Goal: Task Accomplishment & Management: Manage account settings

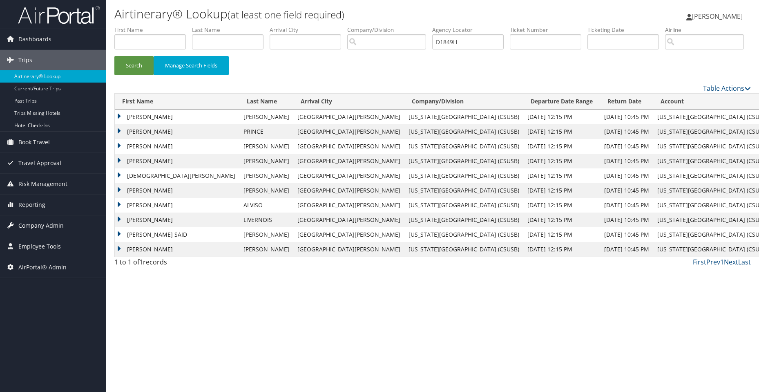
click at [27, 220] on span "Company Admin" at bounding box center [40, 225] width 45 height 20
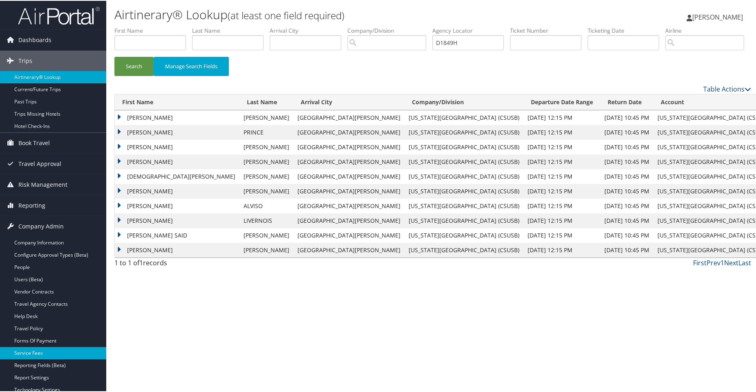
click at [26, 347] on link "Service Fees" at bounding box center [53, 352] width 106 height 12
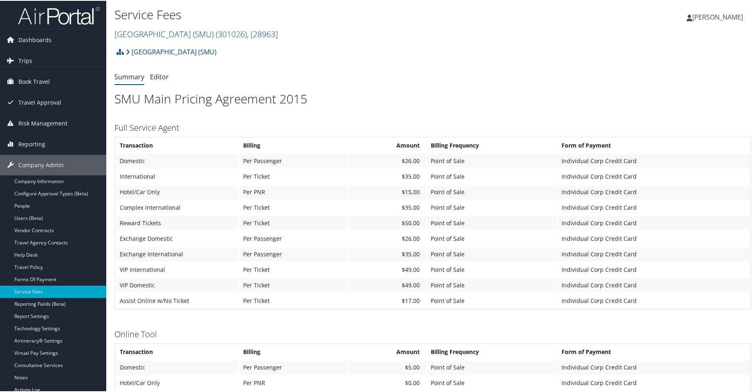
click at [207, 31] on link "[GEOGRAPHIC_DATA] (SMU) ( 301026 ) , [ 28963 ]" at bounding box center [195, 33] width 163 height 11
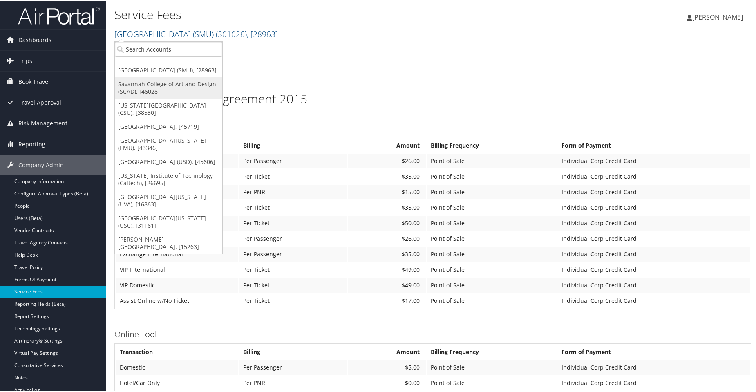
click at [147, 91] on link "Savannah College of Art and Design (SCAD), [46028]" at bounding box center [168, 86] width 107 height 21
